Goal: Task Accomplishment & Management: Manage account settings

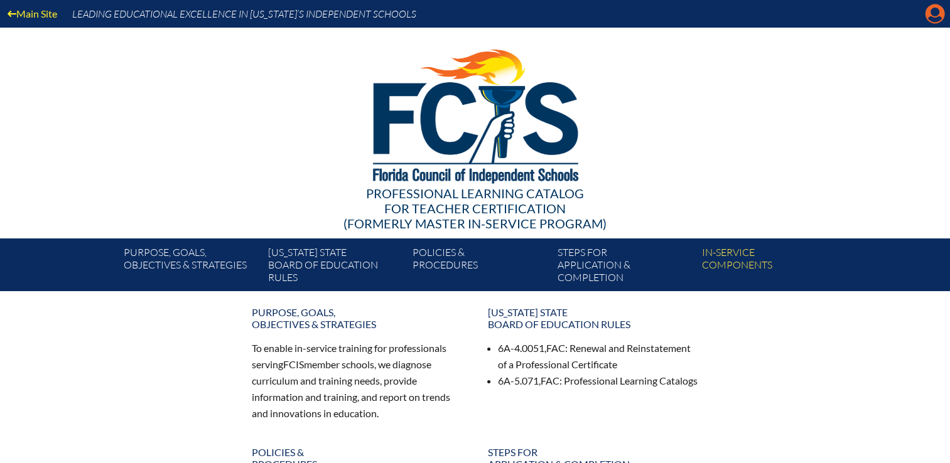
click at [938, 9] on icon "Manage account" at bounding box center [935, 14] width 20 height 20
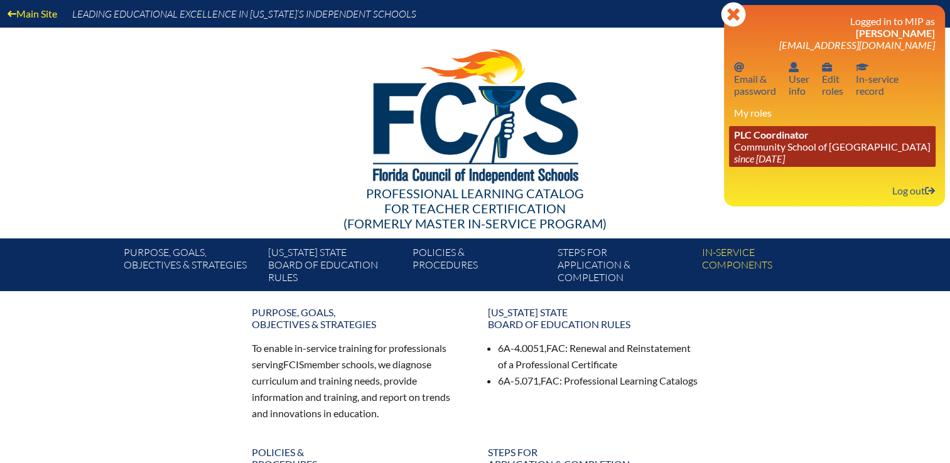
click at [753, 141] on span "PLC Coordinator" at bounding box center [771, 135] width 75 height 12
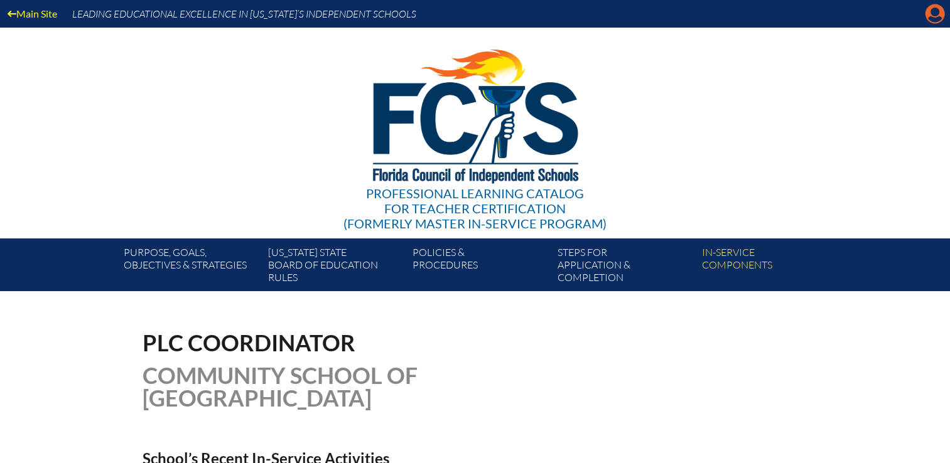
click at [925, 21] on div "Main Site Leading Educational Excellence in [US_STATE]’s Independent Schools Pr…" at bounding box center [475, 145] width 950 height 291
click at [937, 13] on icon "Manage account" at bounding box center [935, 14] width 20 height 20
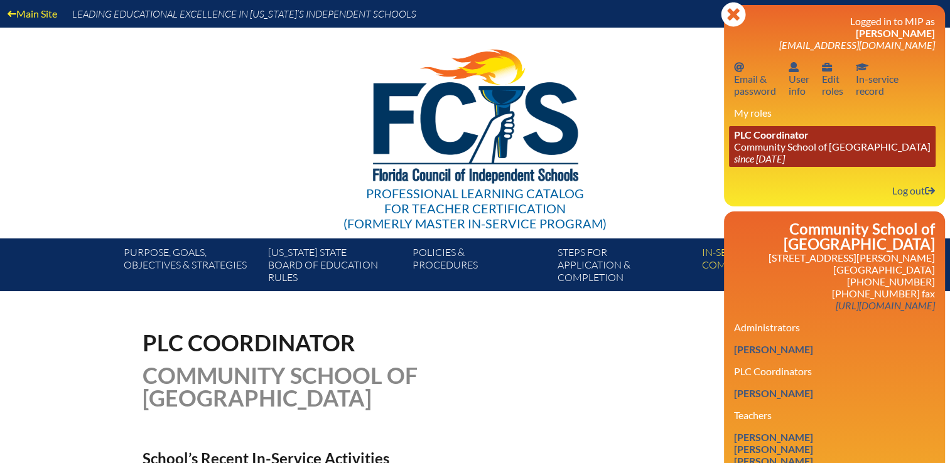
click at [769, 150] on link "PLC Coordinator Community School of Naples since 2023 Mar 1" at bounding box center [832, 146] width 207 height 41
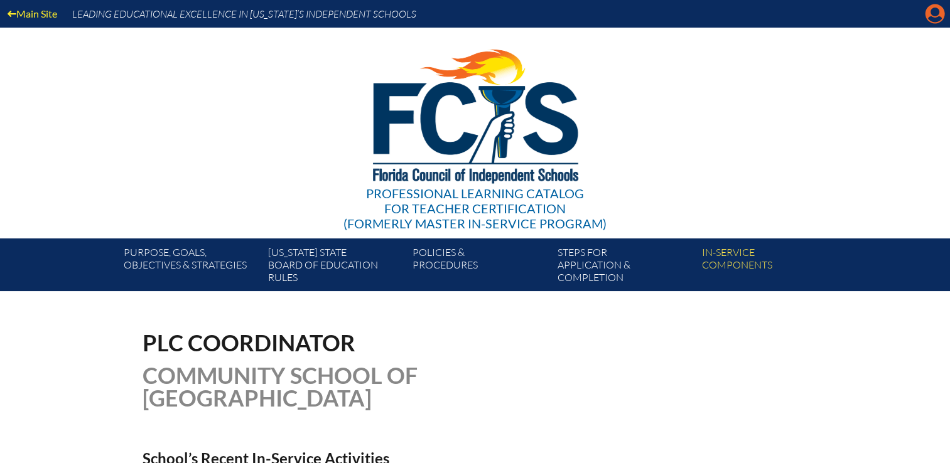
click at [937, 14] on icon "Manage account" at bounding box center [935, 14] width 20 height 20
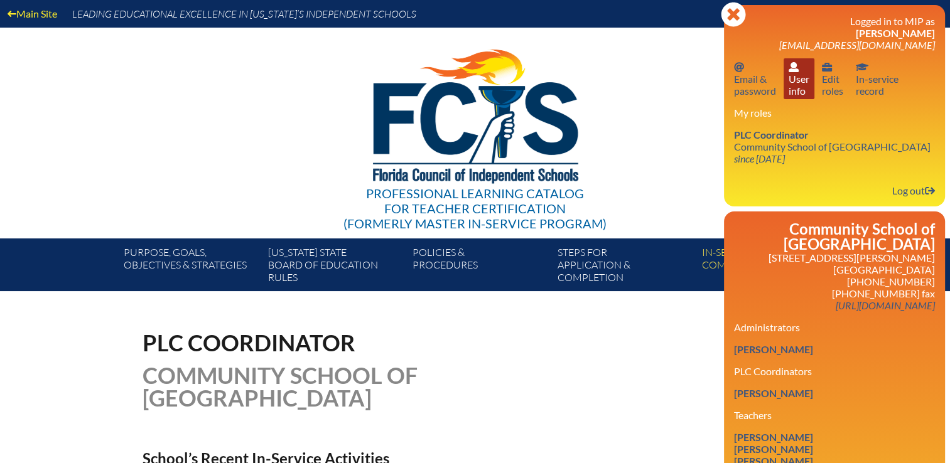
click at [805, 83] on link "User info User info" at bounding box center [799, 78] width 31 height 41
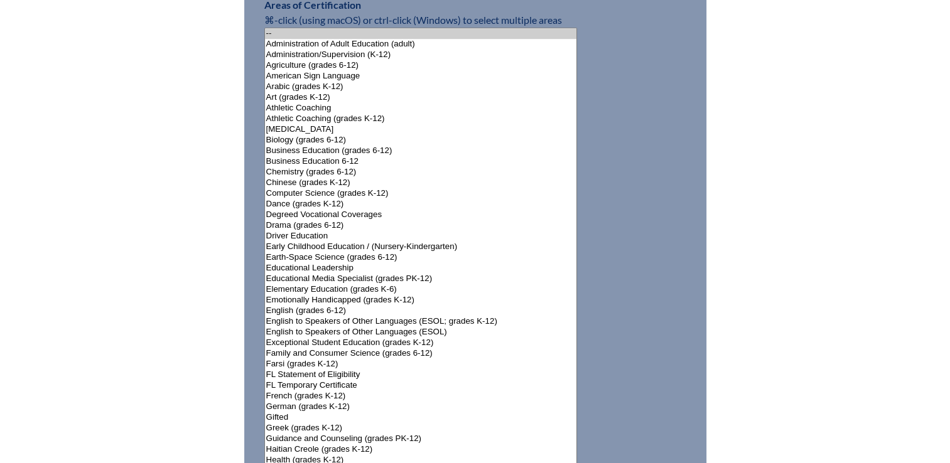
scroll to position [879, 0]
